Goal: Subscribe to service/newsletter

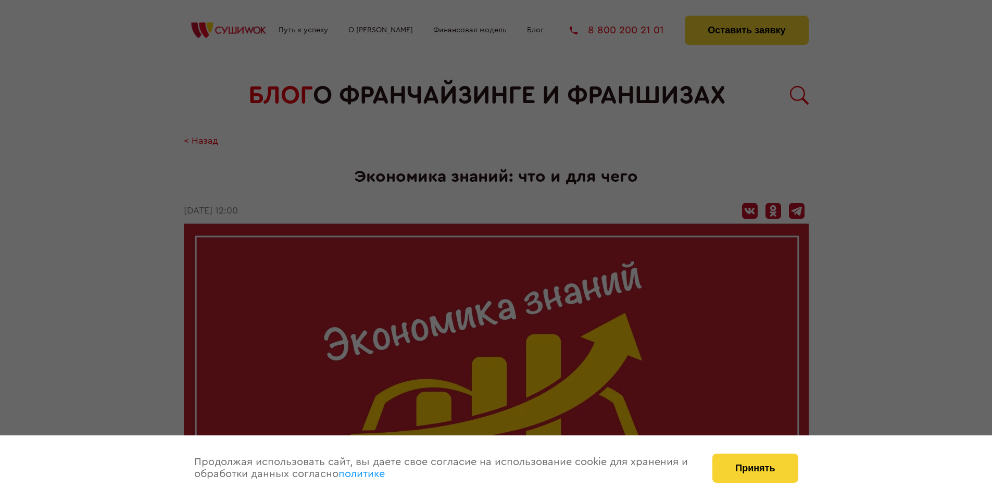
scroll to position [1043, 0]
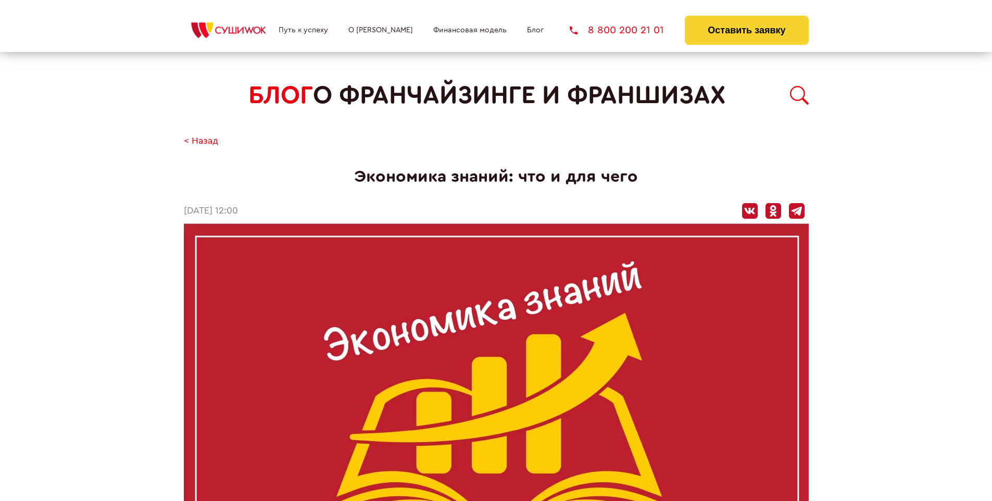
scroll to position [1043, 0]
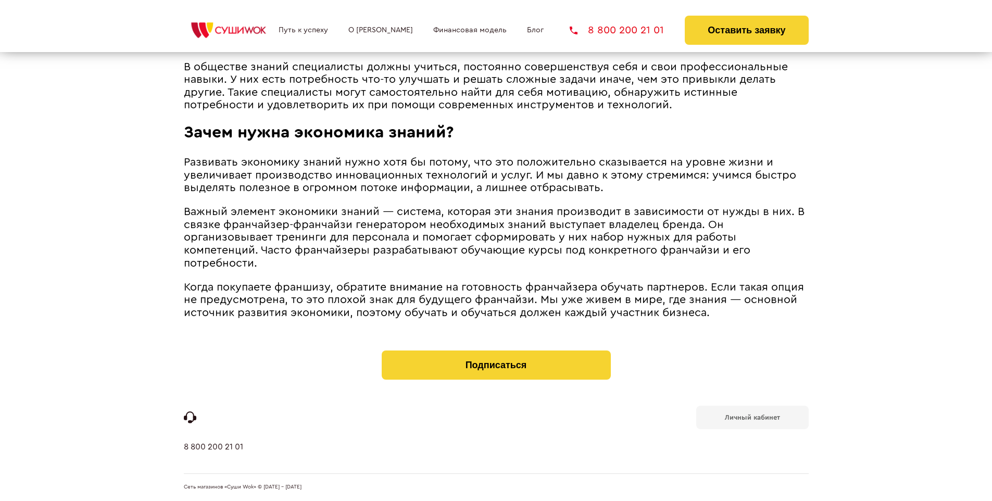
click at [752, 417] on b "Личный кабинет" at bounding box center [752, 417] width 55 height 7
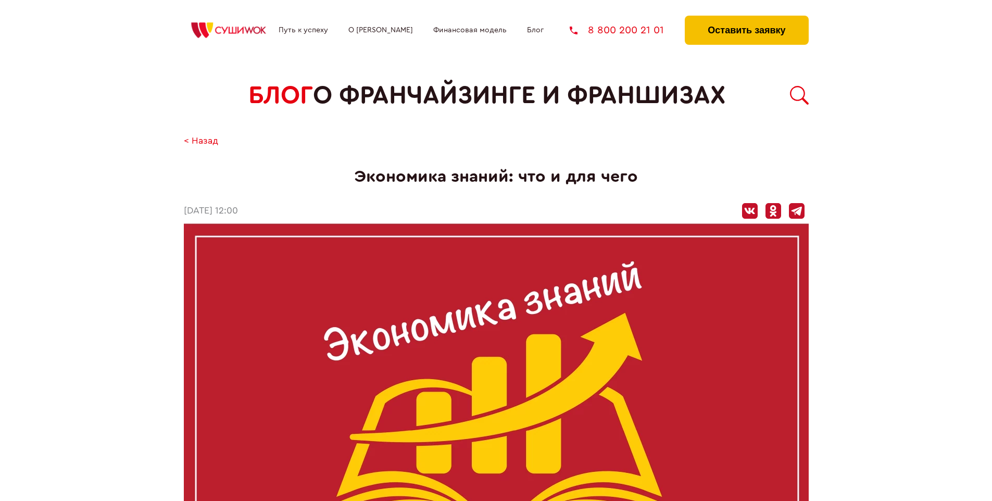
click at [746, 18] on button "Оставить заявку" at bounding box center [746, 30] width 123 height 29
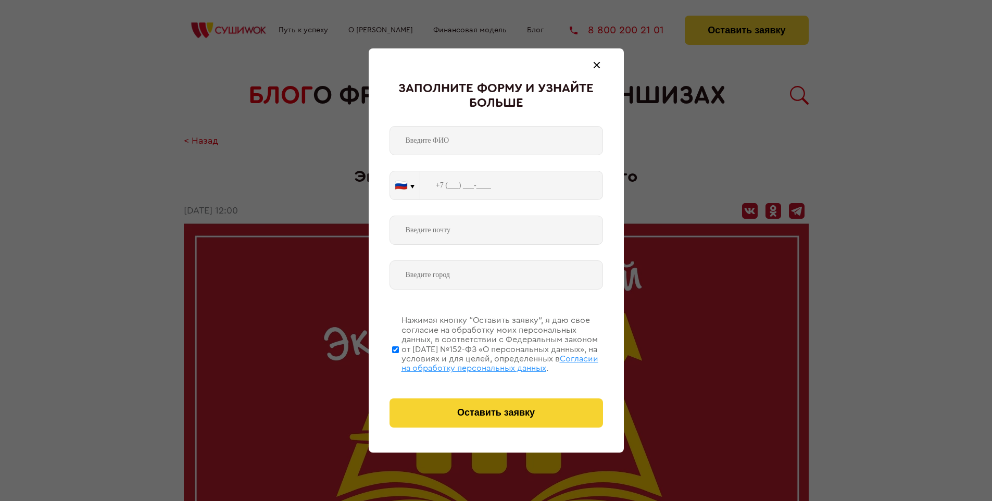
click at [483, 362] on span "Согласии на обработку персональных данных" at bounding box center [499, 364] width 197 height 18
click at [399, 362] on input "Нажимая кнопку “Оставить заявку”, я даю свое согласие на обработку моих персона…" at bounding box center [395, 349] width 7 height 83
checkbox input "false"
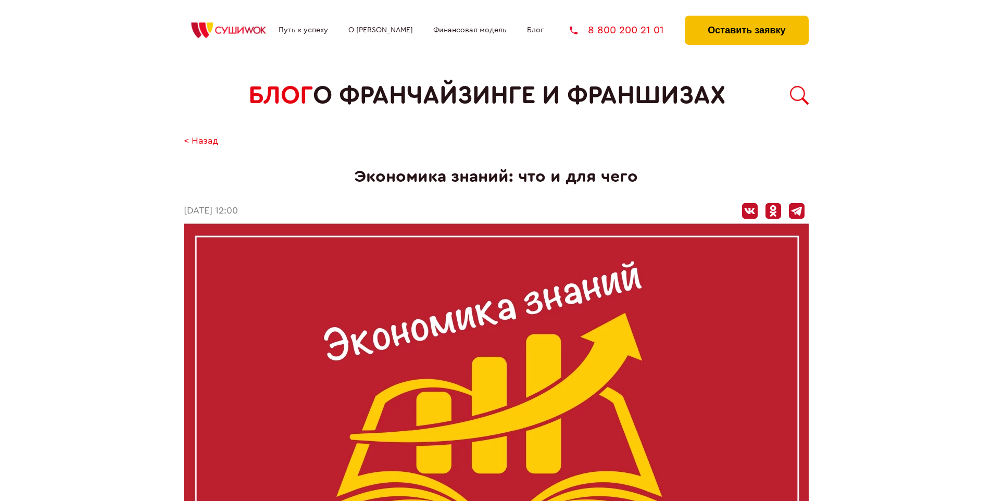
click at [746, 18] on button "Оставить заявку" at bounding box center [746, 30] width 123 height 29
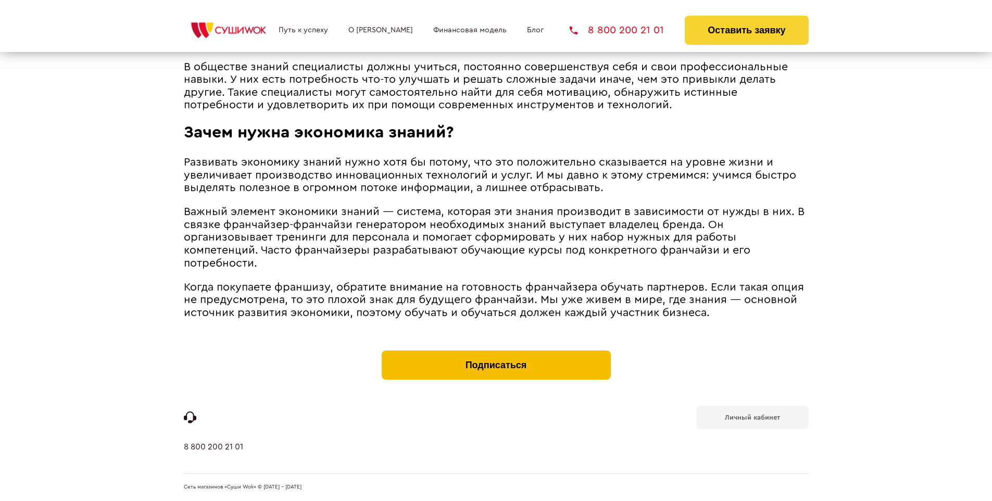
click at [496, 353] on button "Подписаться" at bounding box center [496, 364] width 229 height 29
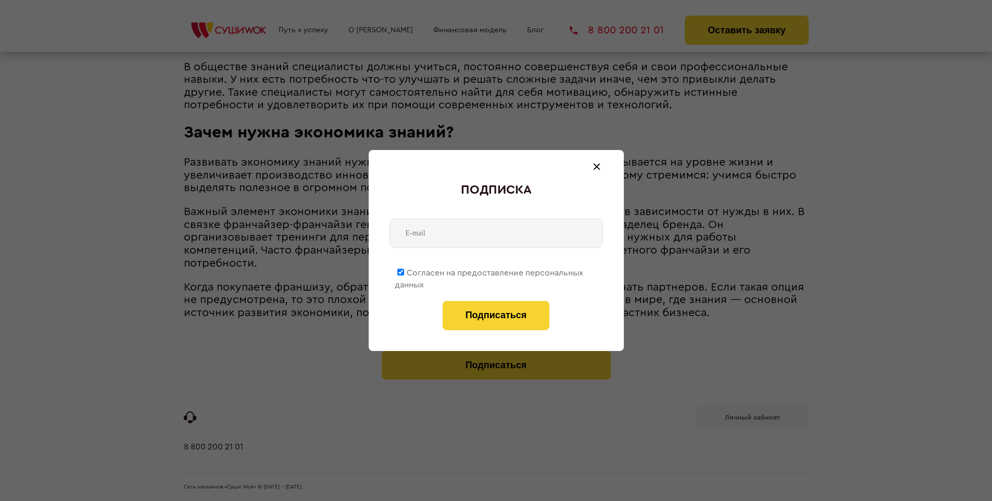
click at [489, 271] on span "Согласен на предоставление персональных данных" at bounding box center [489, 279] width 188 height 20
click at [404, 271] on input "Согласен на предоставление персональных данных" at bounding box center [400, 272] width 7 height 7
checkbox input "false"
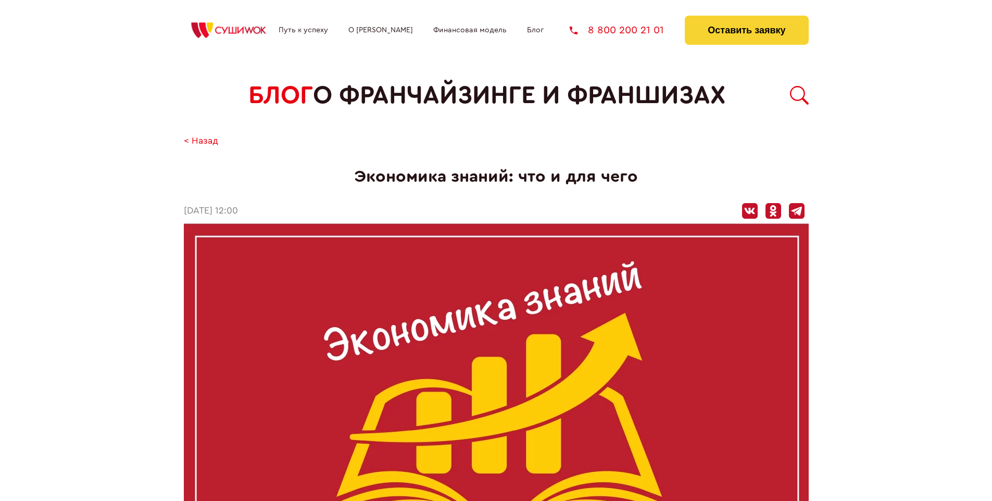
scroll to position [1043, 0]
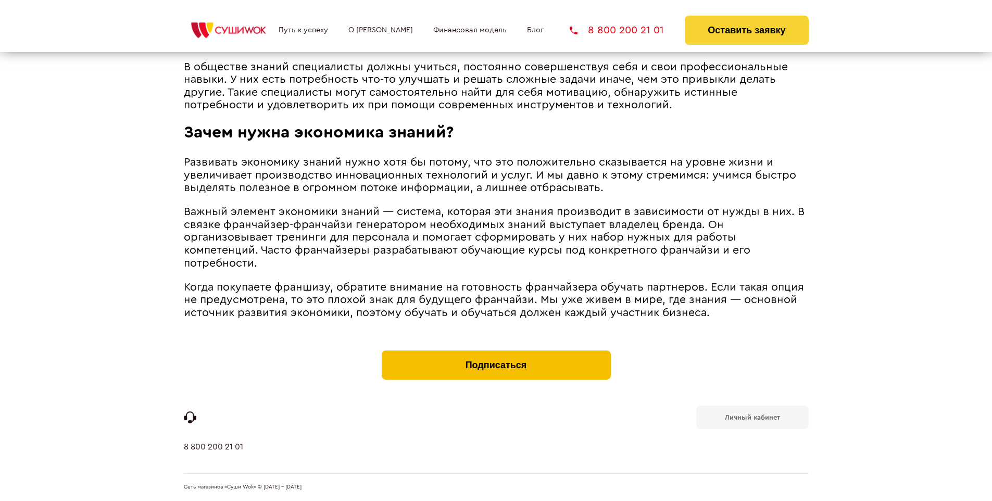
click at [496, 353] on button "Подписаться" at bounding box center [496, 364] width 229 height 29
